Goal: Task Accomplishment & Management: Use online tool/utility

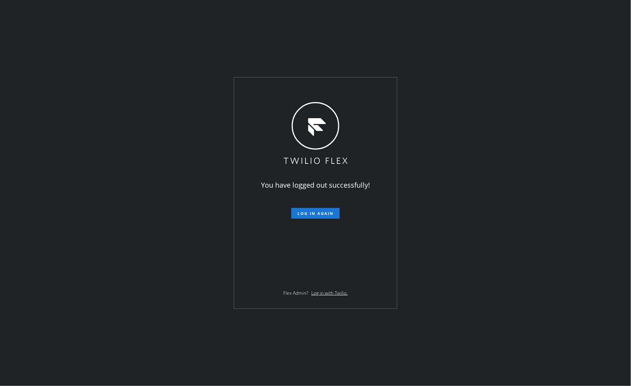
click at [307, 207] on form "Log in again" at bounding box center [316, 210] width 134 height 17
click at [317, 213] on span "Log in again" at bounding box center [315, 213] width 36 height 5
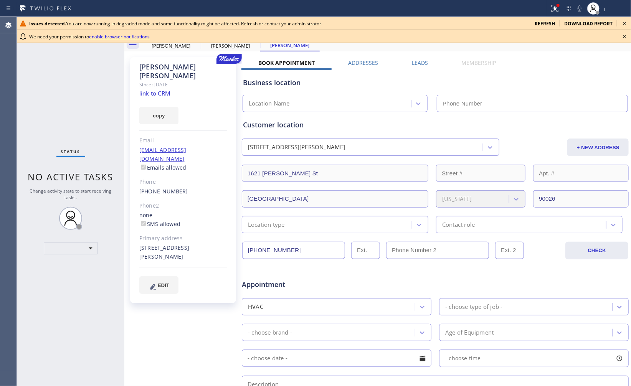
type input "[PHONE_NUMBER]"
click at [54, 295] on div "Status No active tasks Change activity state to start receiving tasks. ​" at bounding box center [70, 201] width 107 height 369
click at [549, 22] on span "refresh" at bounding box center [544, 23] width 20 height 7
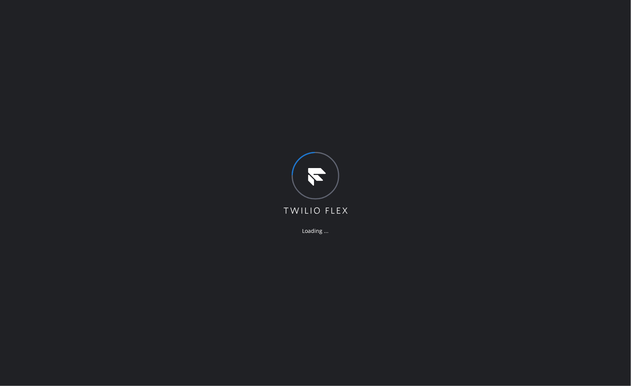
click at [115, 262] on div "Loading ..." at bounding box center [315, 193] width 631 height 386
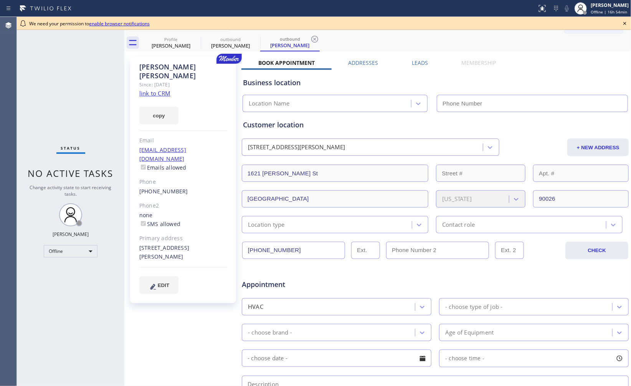
type input "(213) 204-5927"
click at [613, 12] on span "Offline | 16h 55min" at bounding box center [608, 11] width 36 height 5
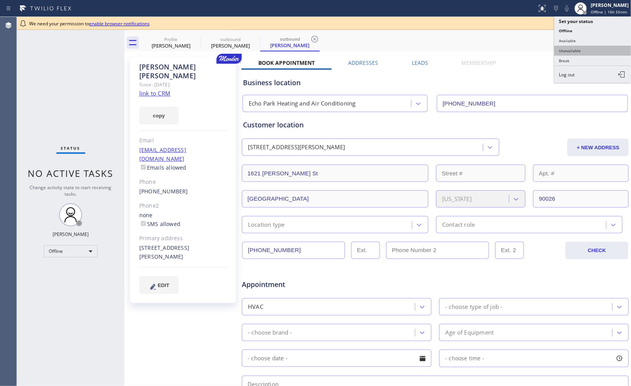
click at [597, 53] on button "Unavailable" at bounding box center [592, 51] width 77 height 10
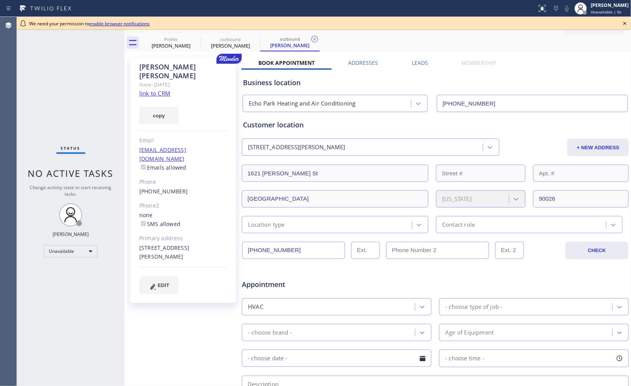
click at [622, 22] on icon at bounding box center [624, 23] width 9 height 9
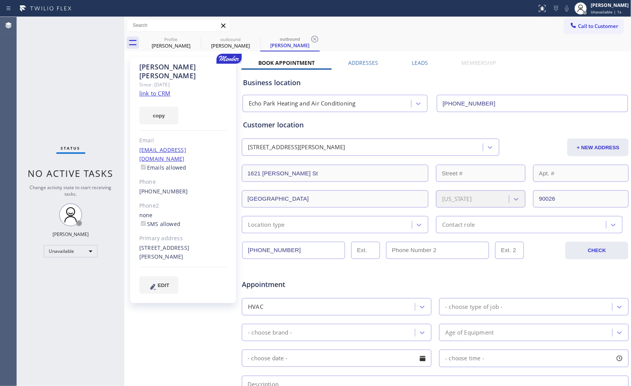
click at [86, 346] on div "Status No active tasks Change activity state to start receiving tasks. Ann Bern…" at bounding box center [70, 201] width 107 height 369
click at [41, 337] on div "Status No active tasks Change activity state to start receiving tasks. Ann Bern…" at bounding box center [70, 201] width 107 height 369
click at [99, 303] on div "Status No active tasks Change activity state to start receiving tasks. Ann Bern…" at bounding box center [70, 201] width 107 height 369
